Goal: Entertainment & Leisure: Consume media (video, audio)

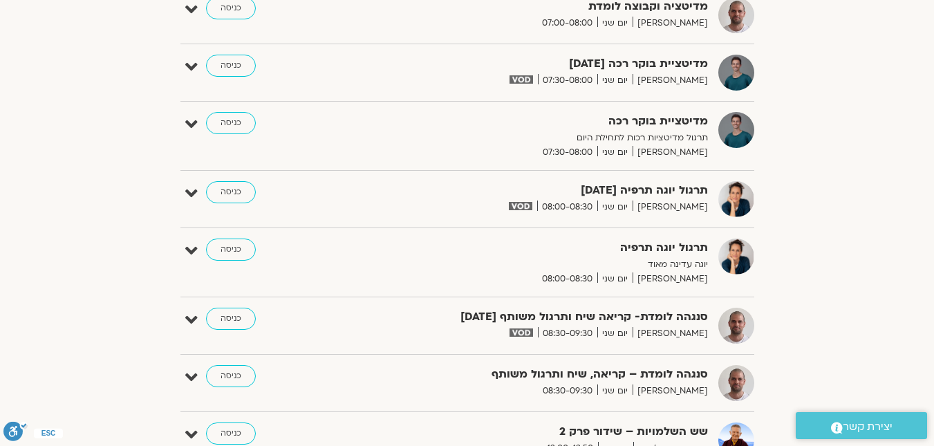
scroll to position [386, 0]
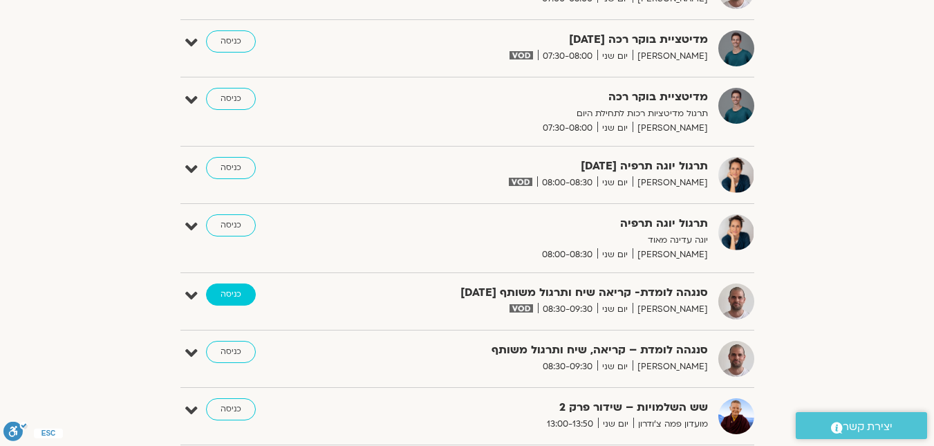
click at [236, 295] on link "כניסה" at bounding box center [231, 294] width 50 height 22
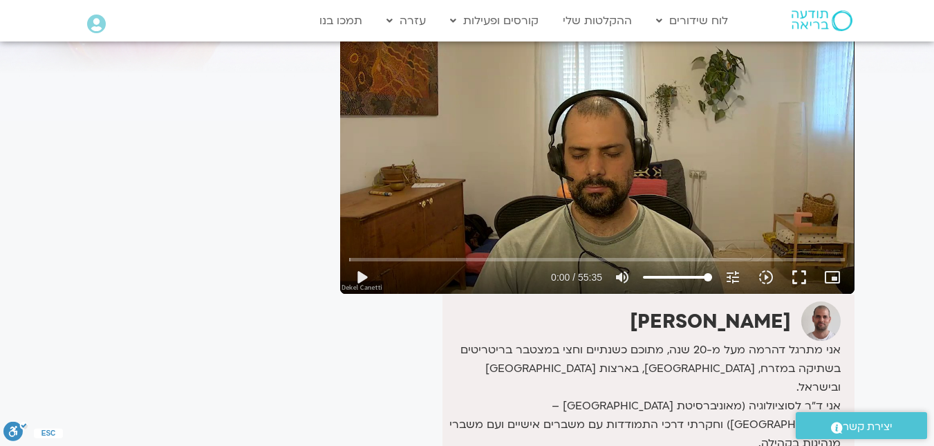
scroll to position [69, 0]
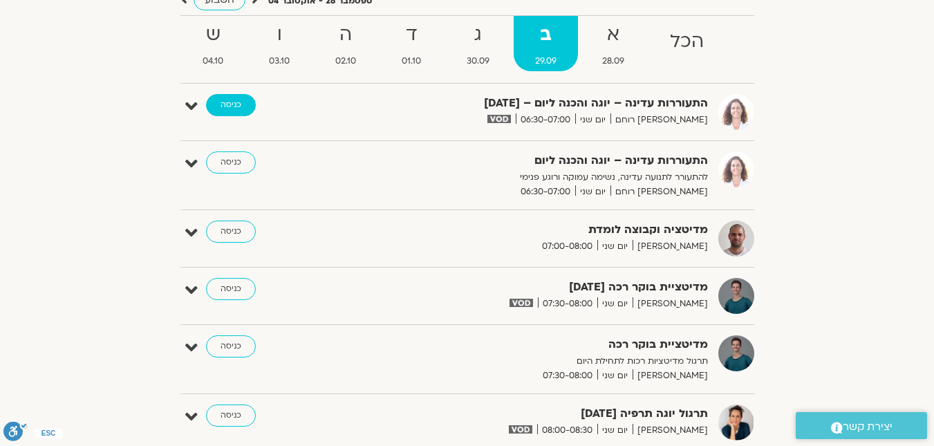
click at [230, 106] on link "כניסה" at bounding box center [231, 105] width 50 height 22
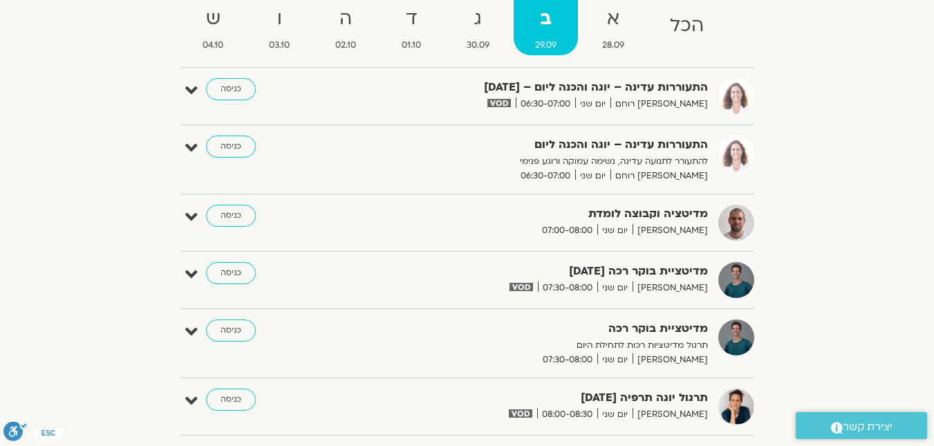
scroll to position [178, 0]
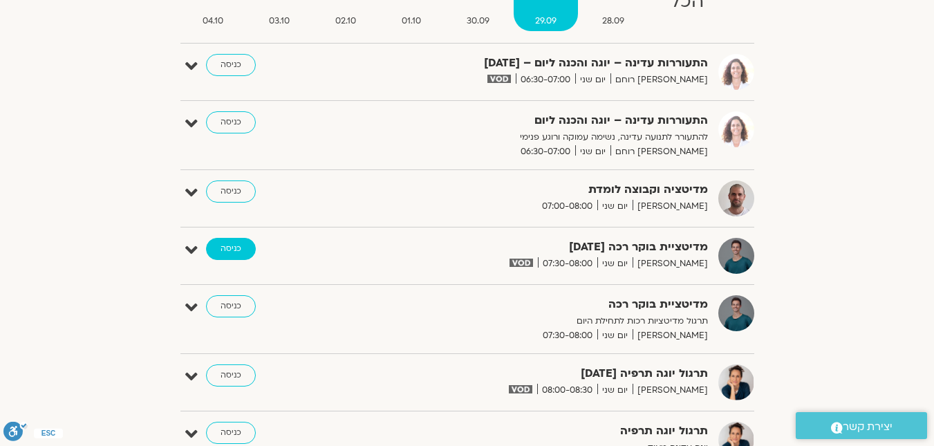
click at [230, 253] on link "כניסה" at bounding box center [231, 249] width 50 height 22
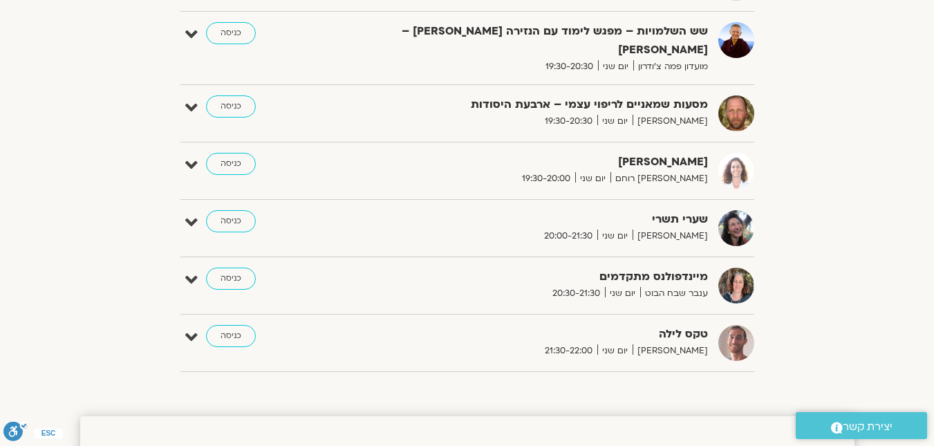
scroll to position [1037, 0]
